Goal: Information Seeking & Learning: Understand process/instructions

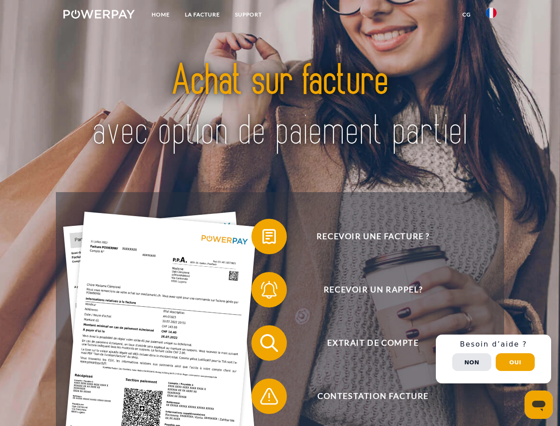
click at [99, 16] on img at bounding box center [98, 14] width 71 height 9
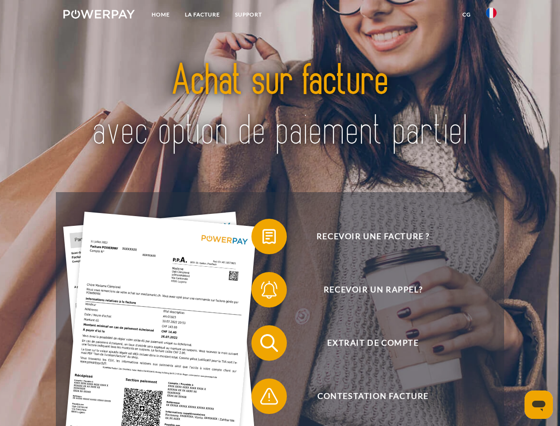
click at [491, 16] on img at bounding box center [491, 13] width 11 height 11
click at [467, 15] on link "CG" at bounding box center [467, 15] width 24 height 16
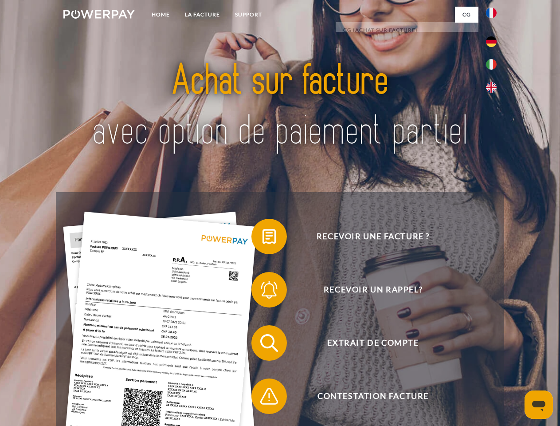
click at [263, 238] on span at bounding box center [256, 236] width 44 height 44
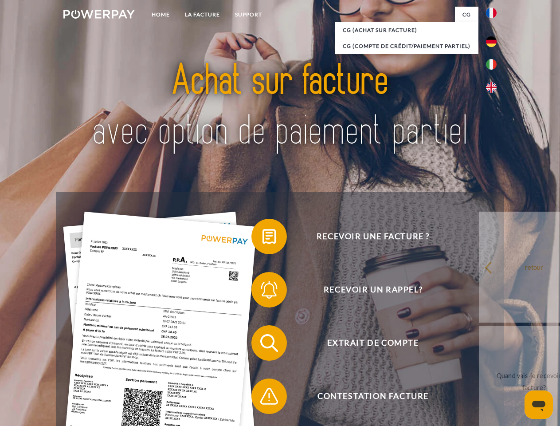
click at [263, 291] on span at bounding box center [256, 289] width 44 height 44
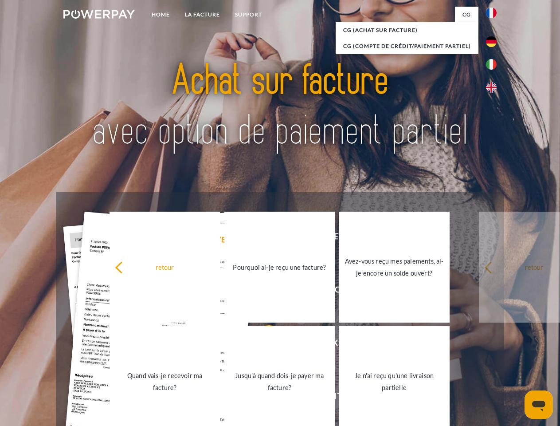
click at [263, 345] on link "Jusqu'à quand dois-je payer ma facture?" at bounding box center [279, 381] width 110 height 111
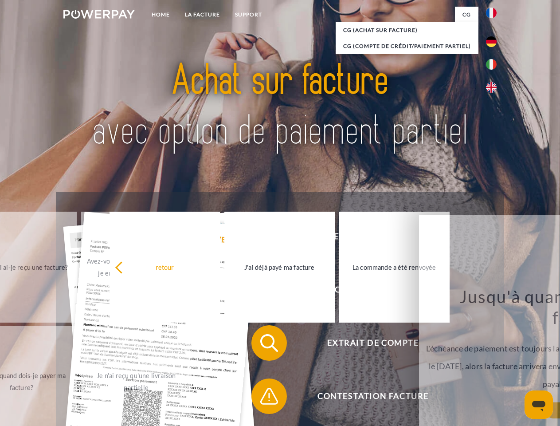
click at [263, 398] on span at bounding box center [256, 396] width 44 height 44
click at [494, 359] on div "Recevoir une facture ? Recevoir un rappel? Extrait de compte retour" at bounding box center [280, 369] width 448 height 355
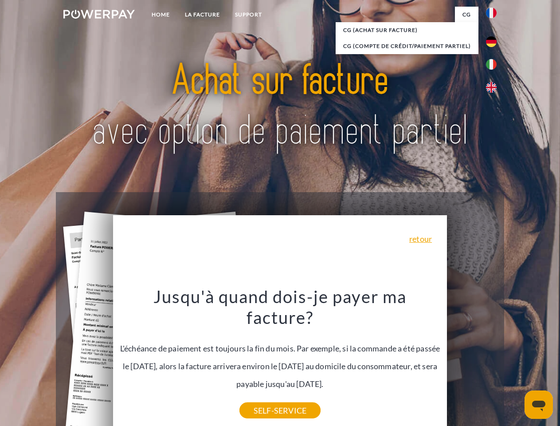
click at [472, 361] on span "Extrait de compte" at bounding box center [372, 342] width 217 height 35
click at [515, 362] on header "Home LA FACTURE Support" at bounding box center [280, 306] width 560 height 613
